Goal: Transaction & Acquisition: Subscribe to service/newsletter

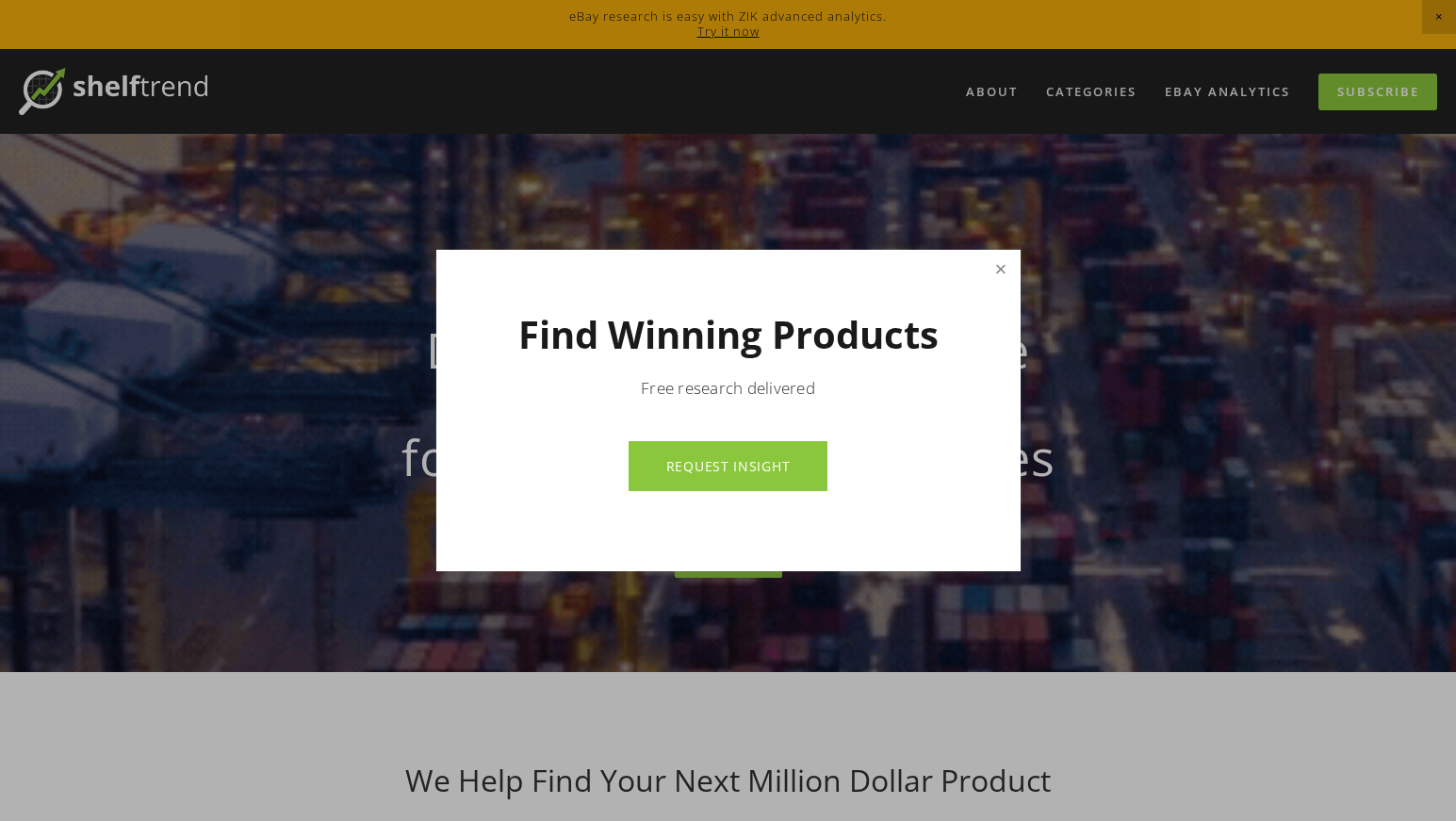
click at [993, 268] on link "Close" at bounding box center [1001, 269] width 33 height 33
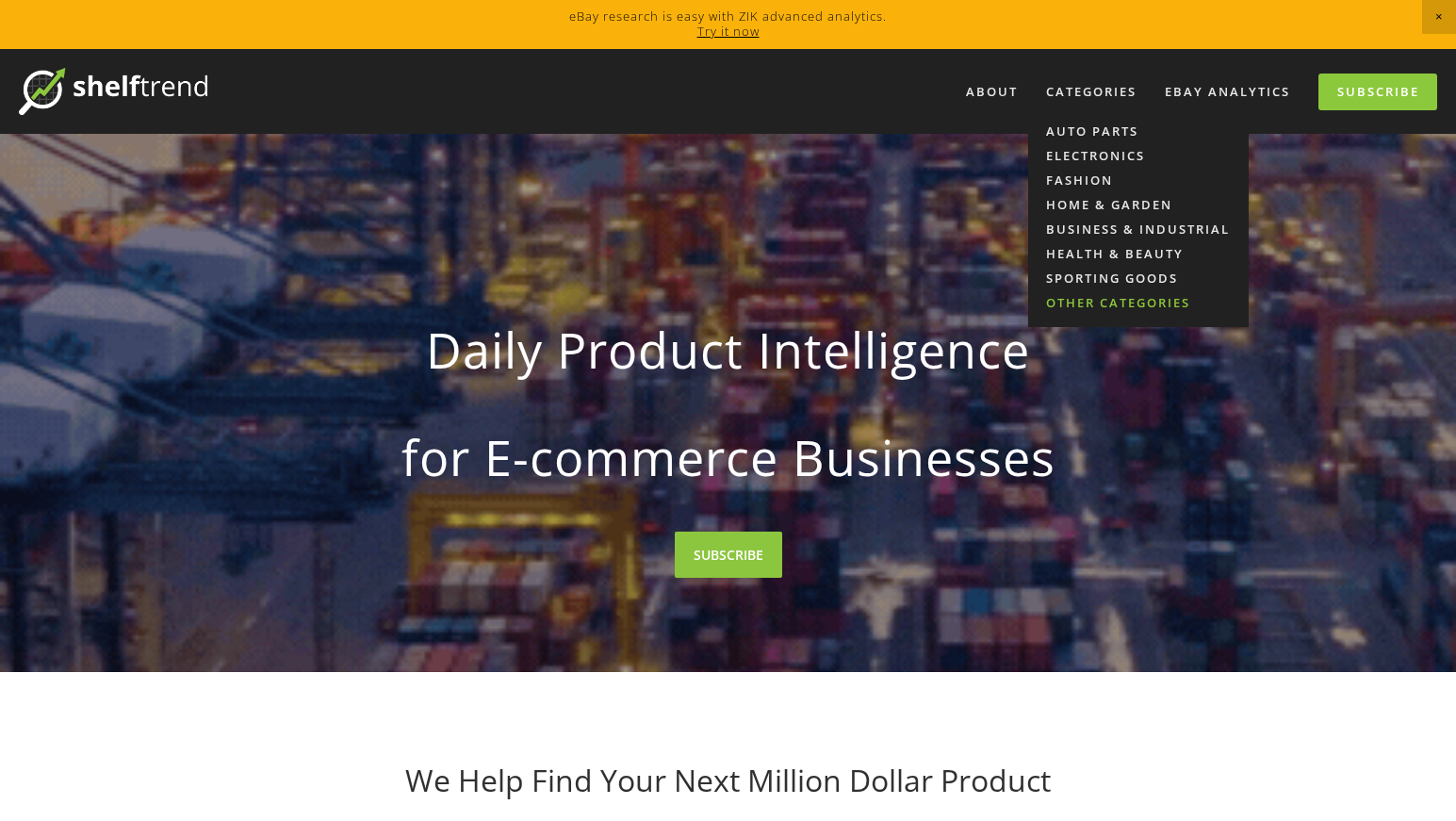
click at [1111, 298] on link "Other Categories" at bounding box center [1139, 303] width 221 height 25
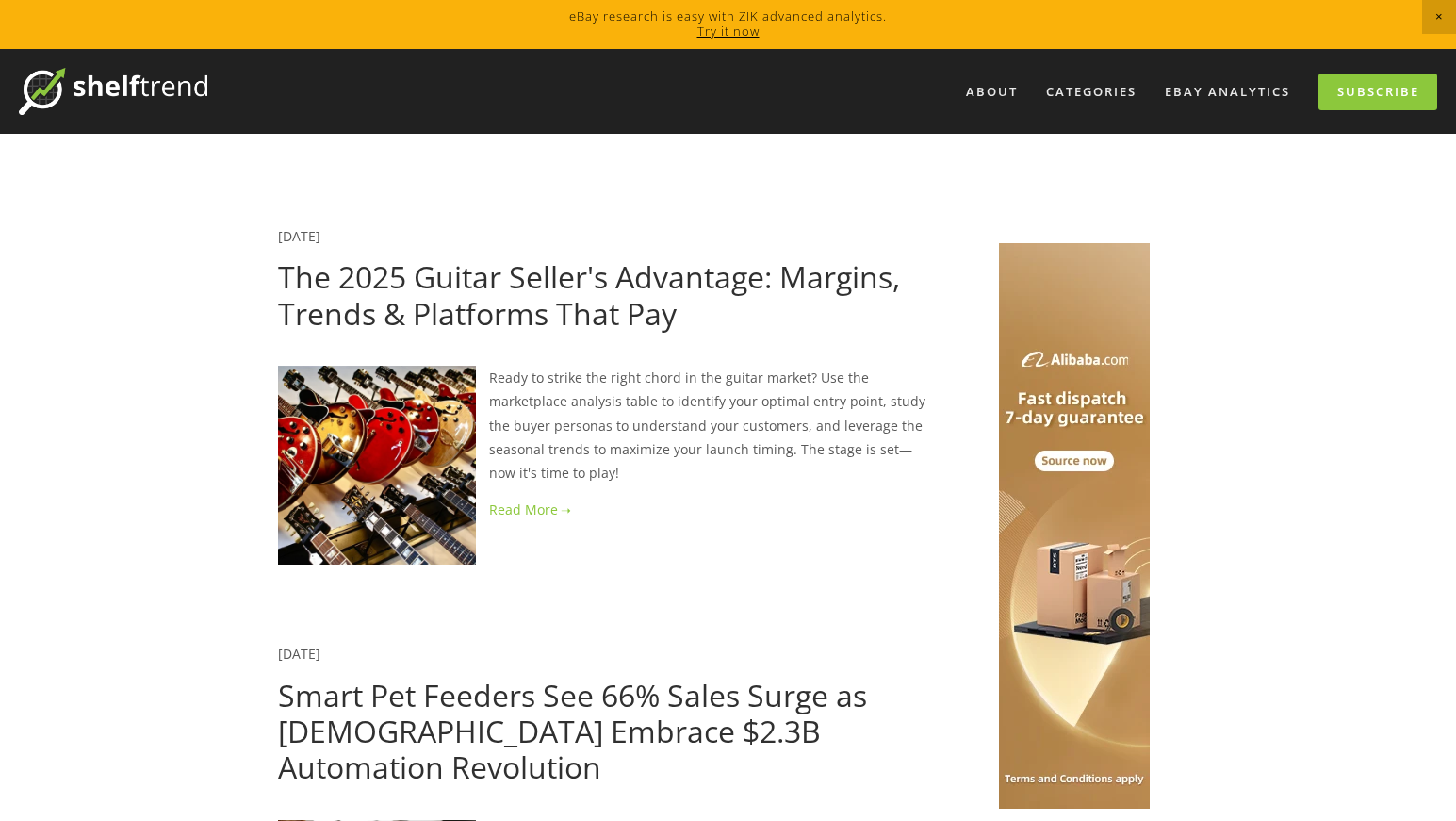
click at [32, 85] on img at bounding box center [113, 91] width 189 height 47
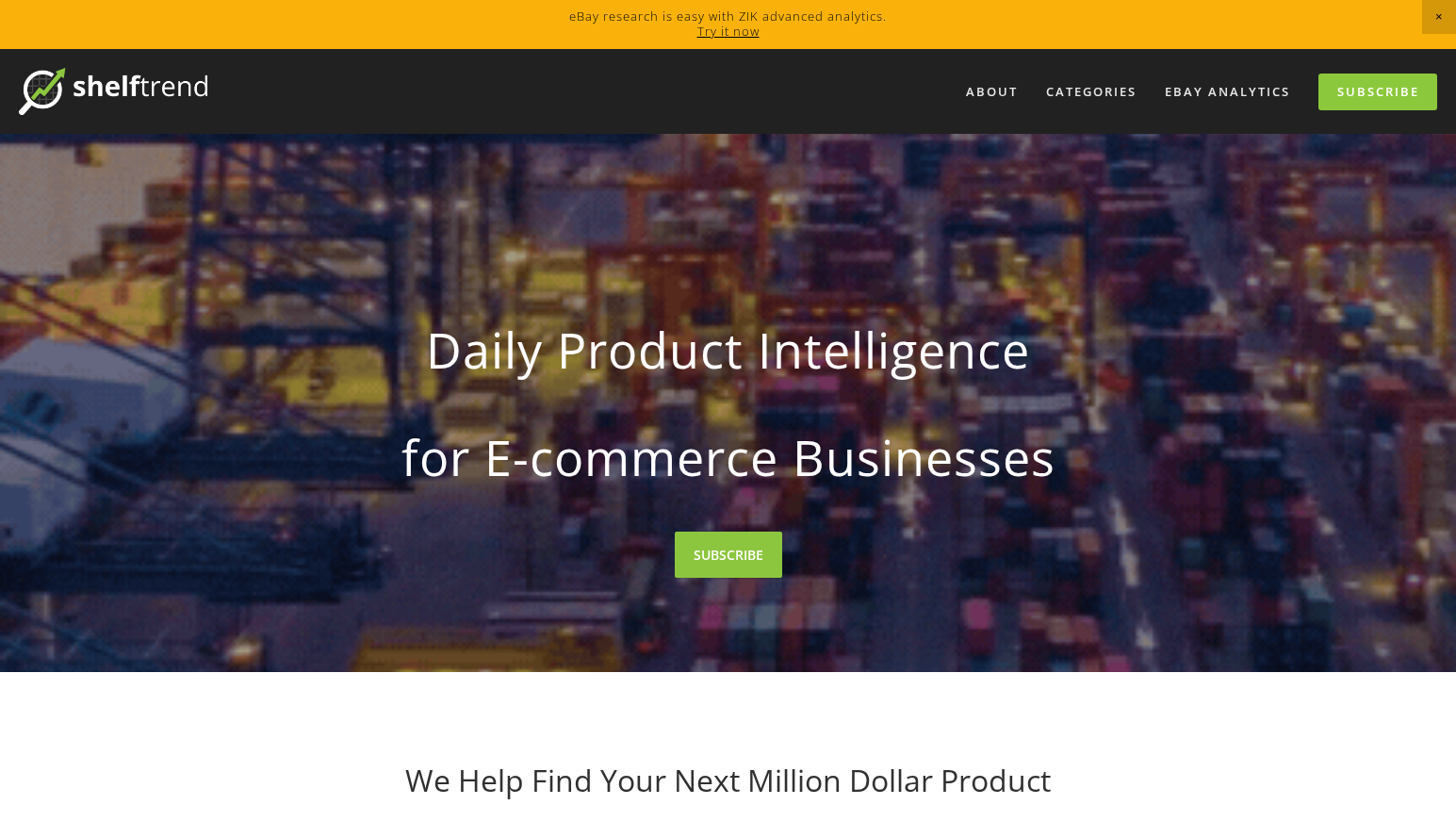
click at [1382, 117] on div "About Categories Auto Parts Electronics Fashion Home & Garden" at bounding box center [728, 91] width 1418 height 85
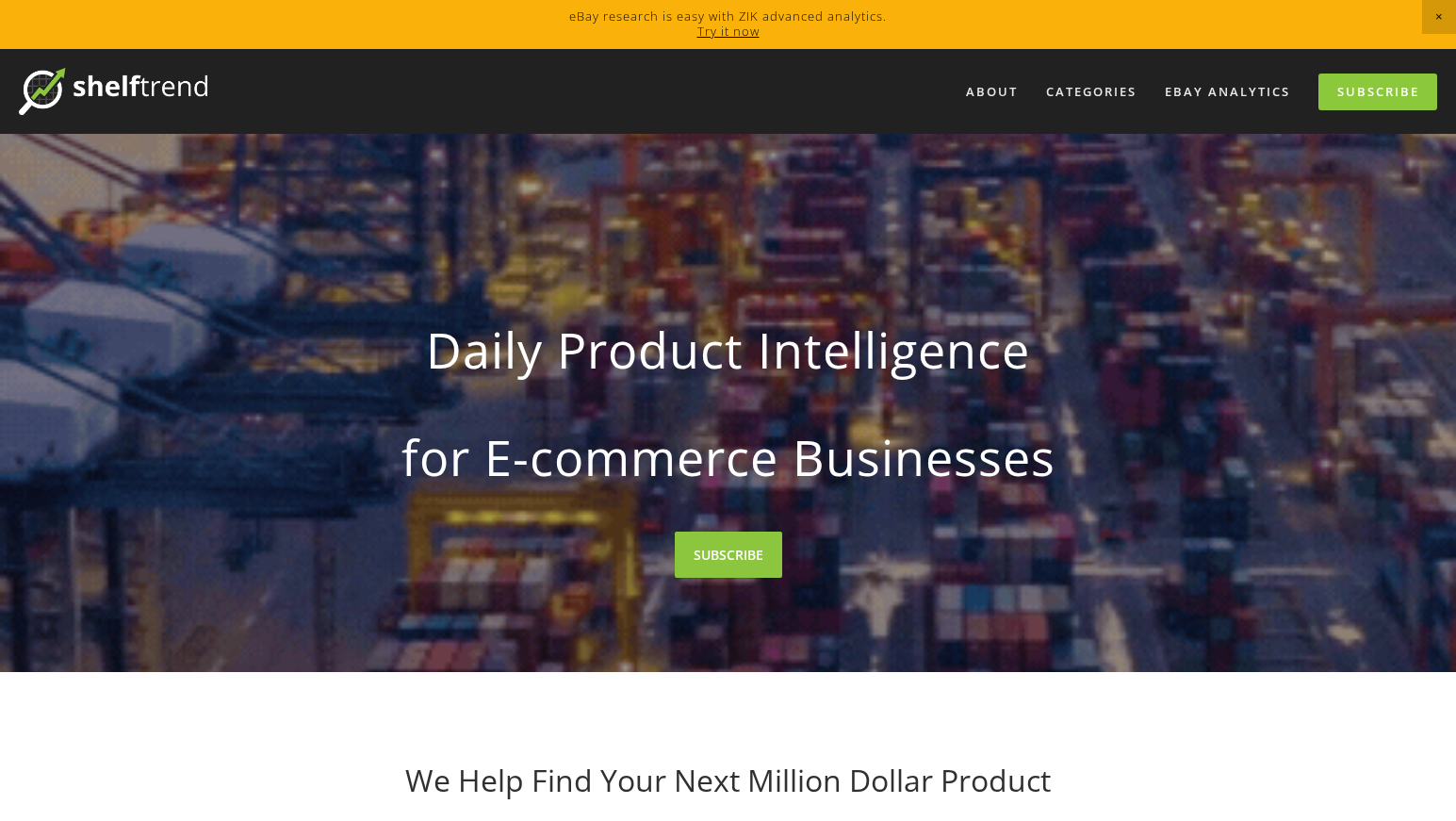
click at [1382, 114] on div "About Categories Auto Parts Electronics Fashion Home & Garden" at bounding box center [822, 91] width 1230 height 47
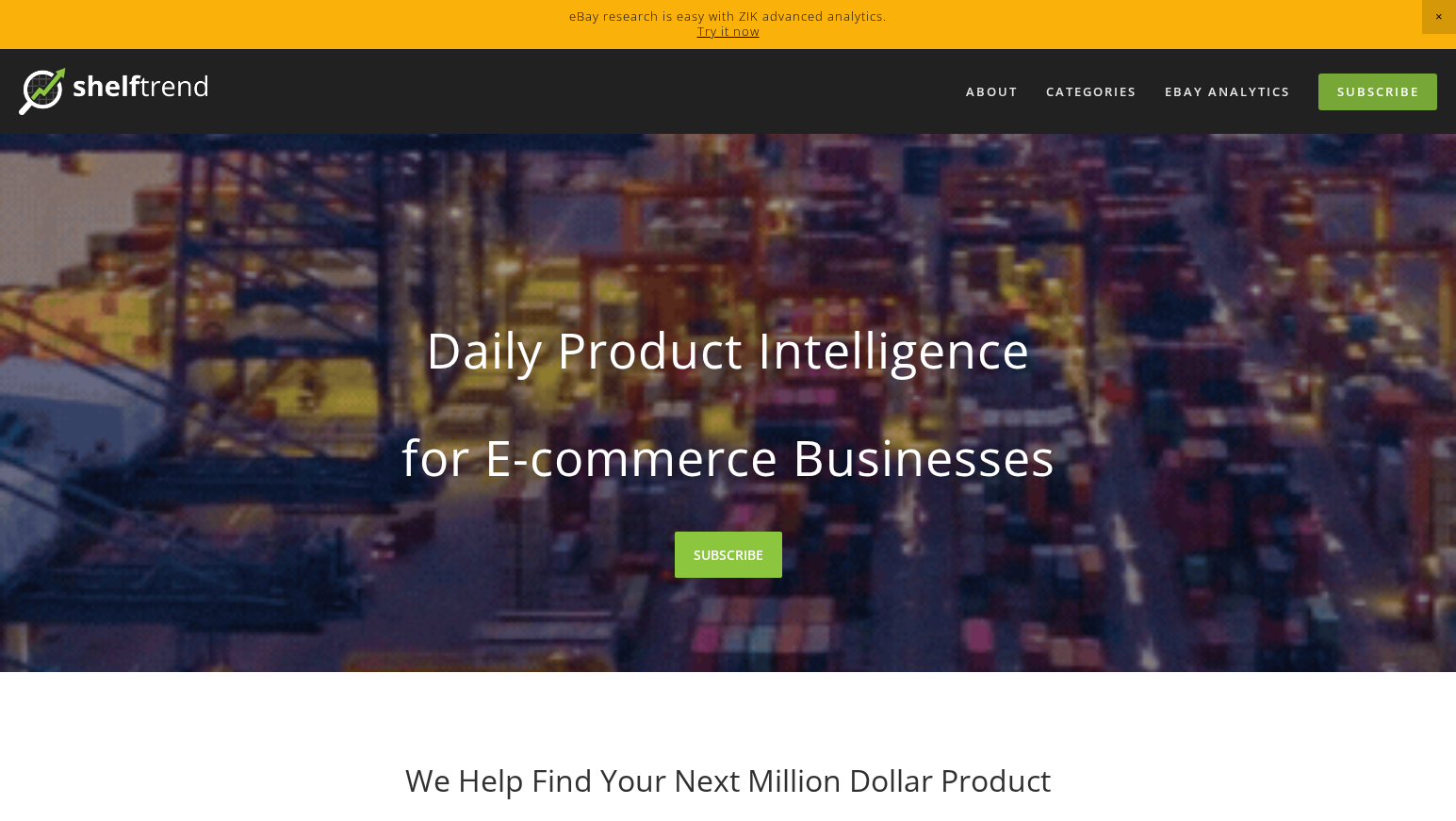
click at [1385, 99] on link "Subscribe" at bounding box center [1378, 91] width 119 height 37
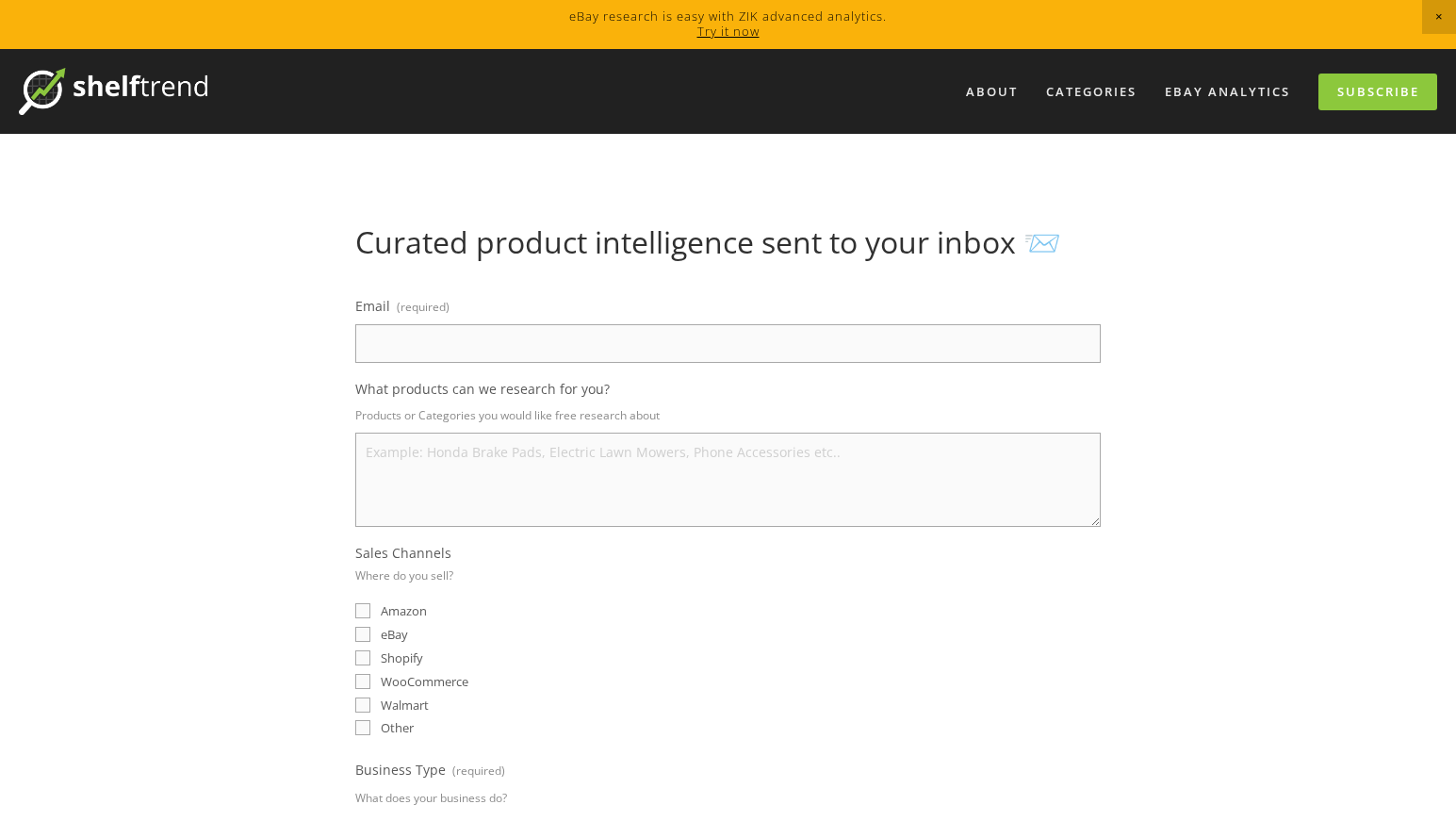
click at [768, 346] on input "Email (required)" at bounding box center [728, 343] width 746 height 39
click at [784, 367] on div "Email (required) What products can we research for you? Products or Categories …" at bounding box center [728, 710] width 746 height 833
click at [1243, 95] on link "eBay Analytics" at bounding box center [1227, 91] width 150 height 31
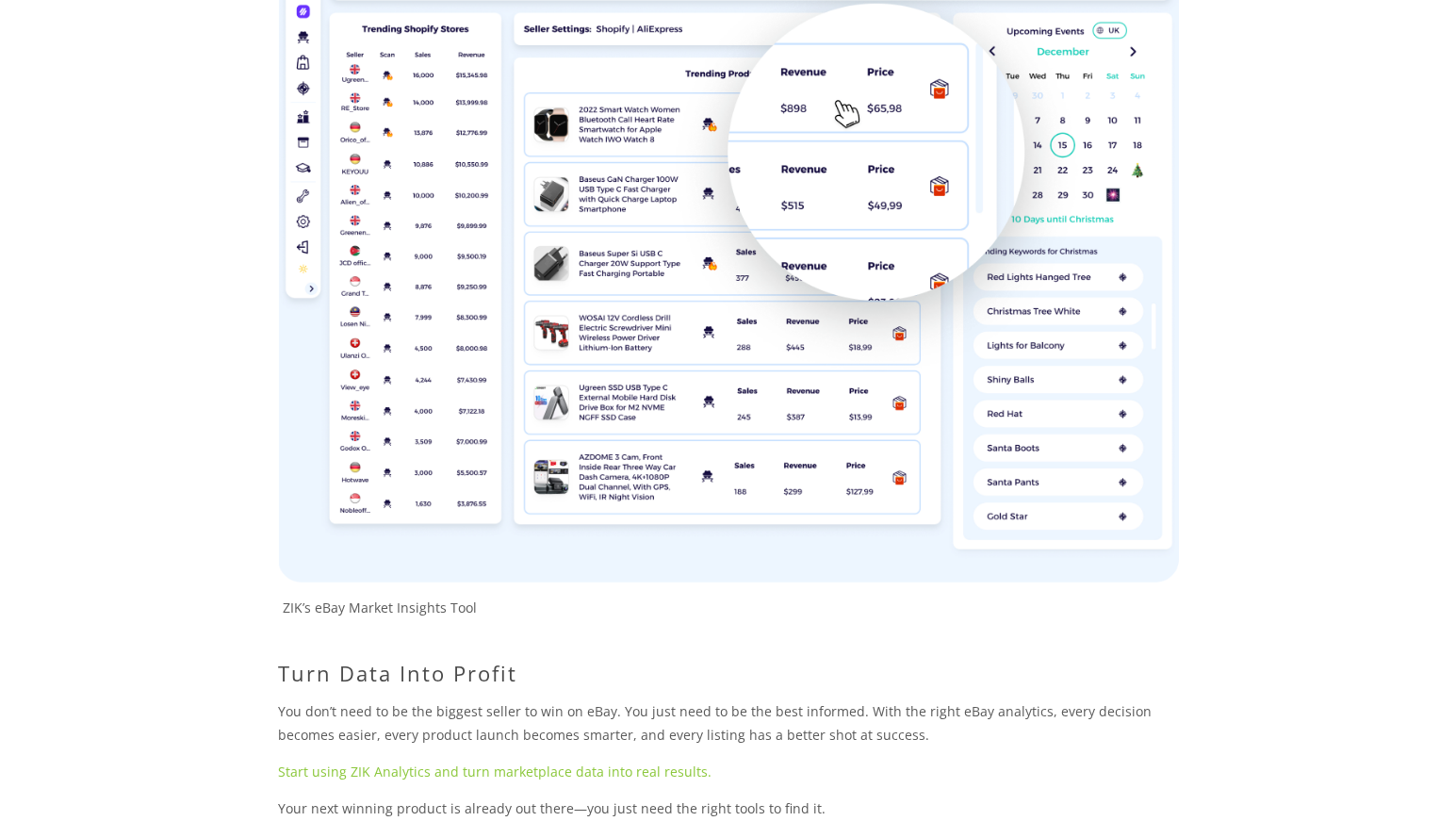
scroll to position [3920, 0]
